Goal: Information Seeking & Learning: Learn about a topic

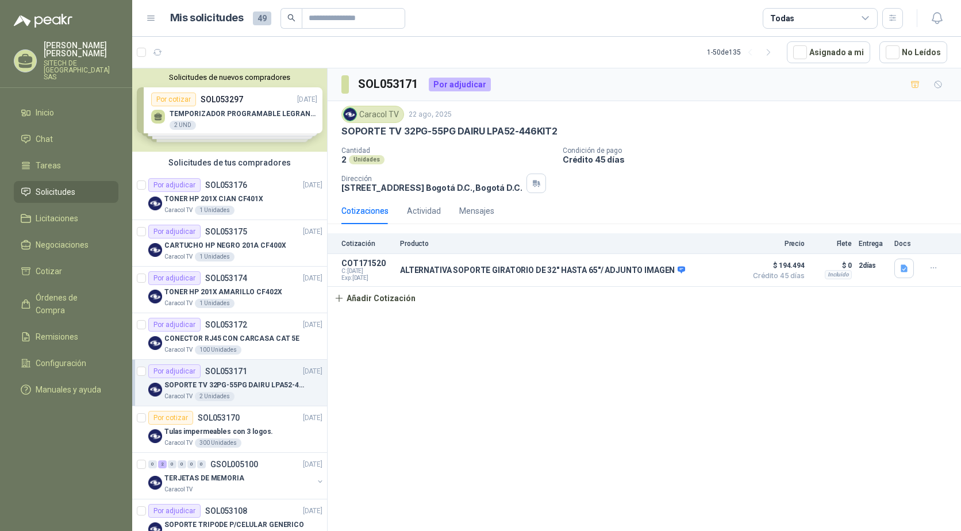
scroll to position [115, 0]
click at [222, 287] on p "TONER HP 201X AMARILLO CF402X" at bounding box center [223, 292] width 118 height 11
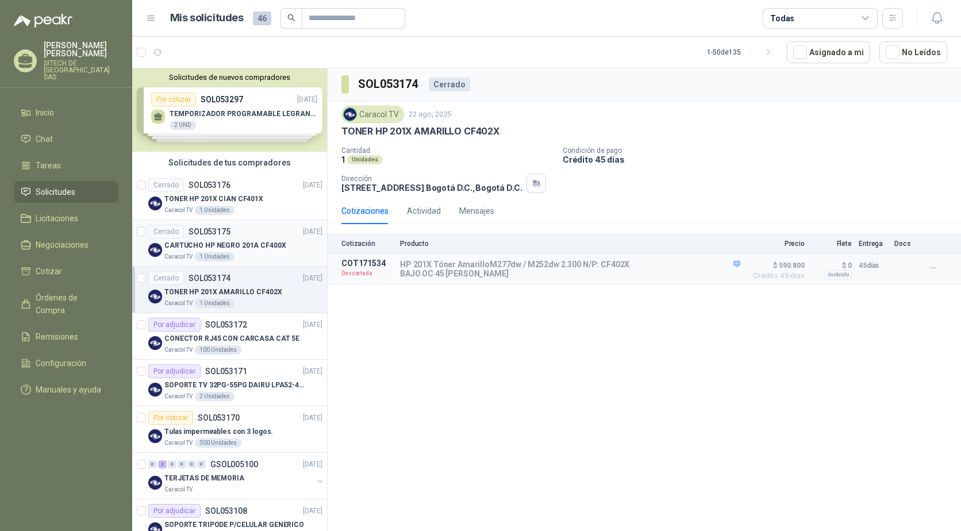
click at [228, 243] on p "CARTUCHO HP NEGRO 201A CF400X" at bounding box center [225, 245] width 122 height 11
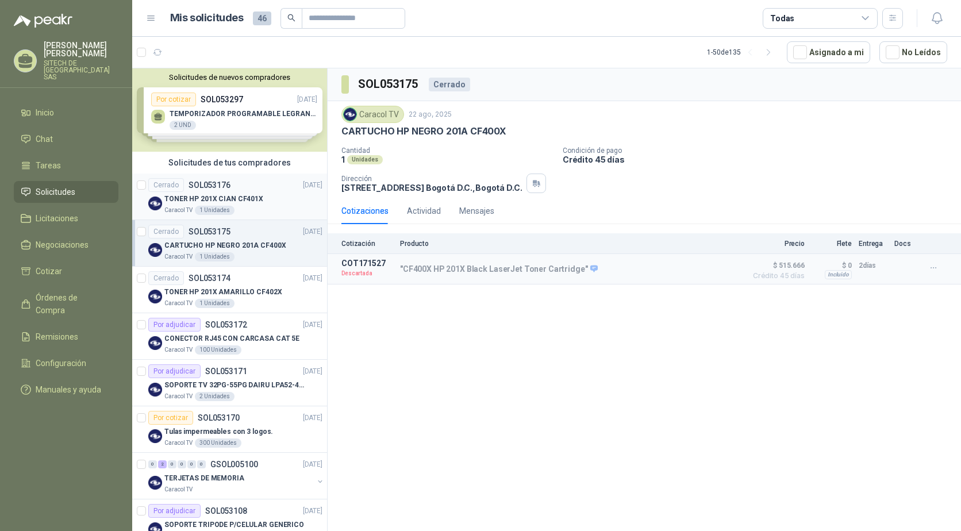
click at [228, 198] on p "TONER HP 201X CIAN CF401X" at bounding box center [213, 199] width 99 height 11
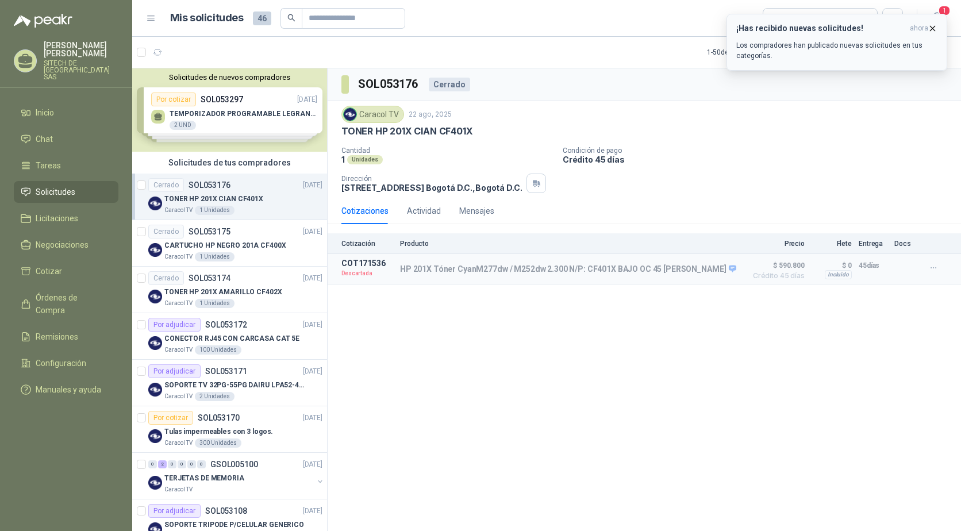
click at [931, 26] on icon "button" at bounding box center [933, 28] width 5 height 5
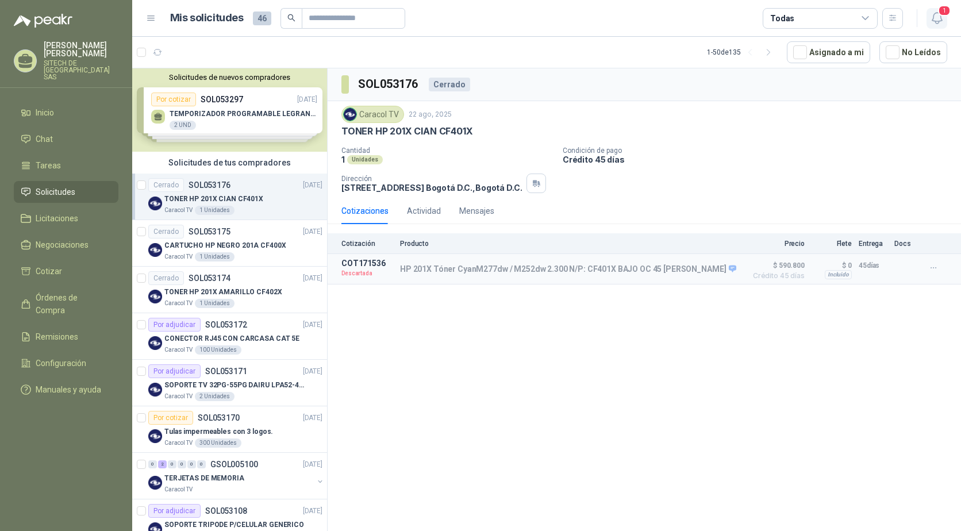
click at [934, 13] on icon "button" at bounding box center [937, 18] width 14 height 14
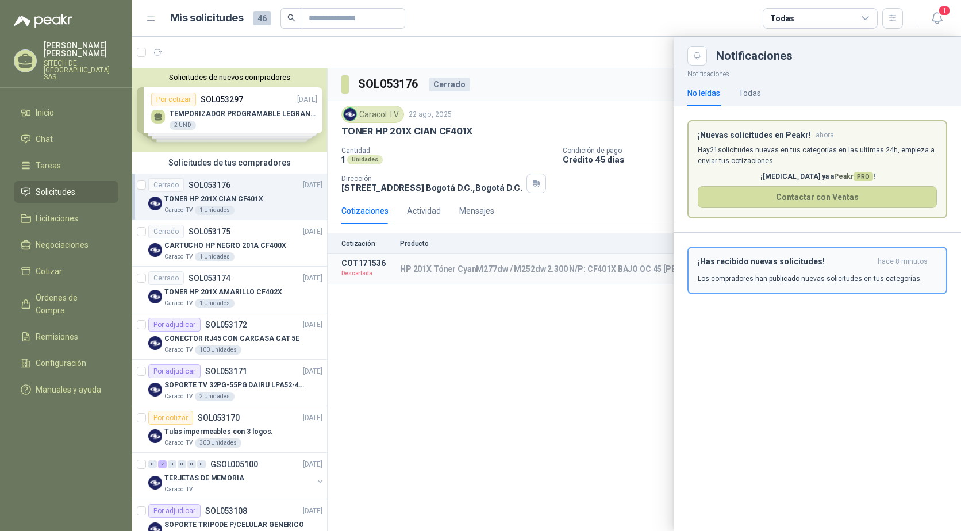
click at [751, 260] on h3 "¡Has recibido nuevas solicitudes!" at bounding box center [785, 262] width 175 height 10
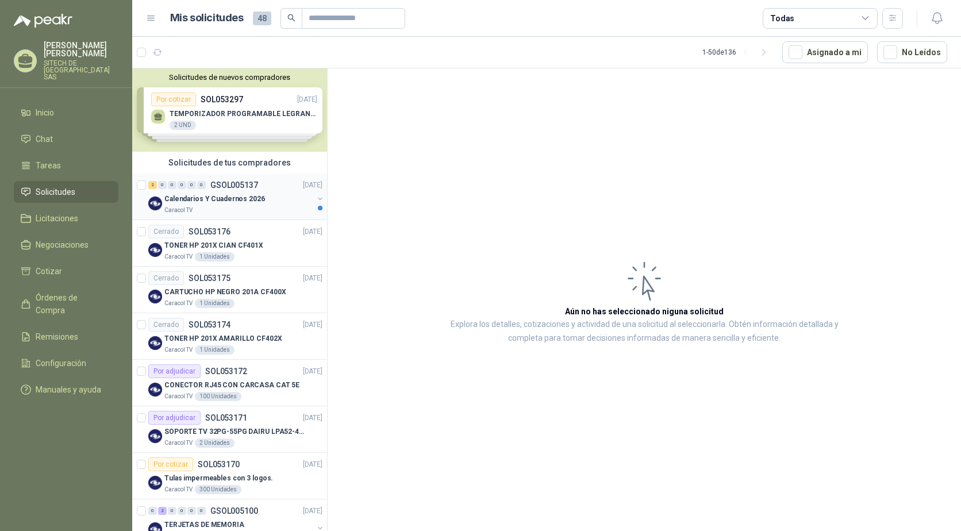
click at [234, 197] on p "Calendarios Y Cuadernos 2026" at bounding box center [214, 199] width 101 height 11
